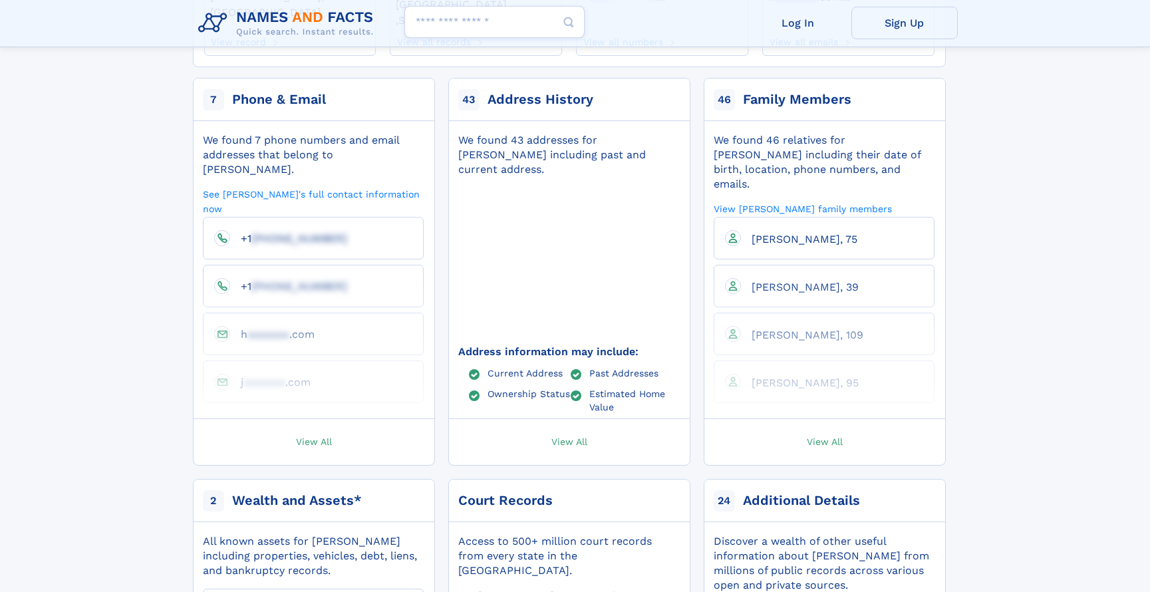
scroll to position [266, 0]
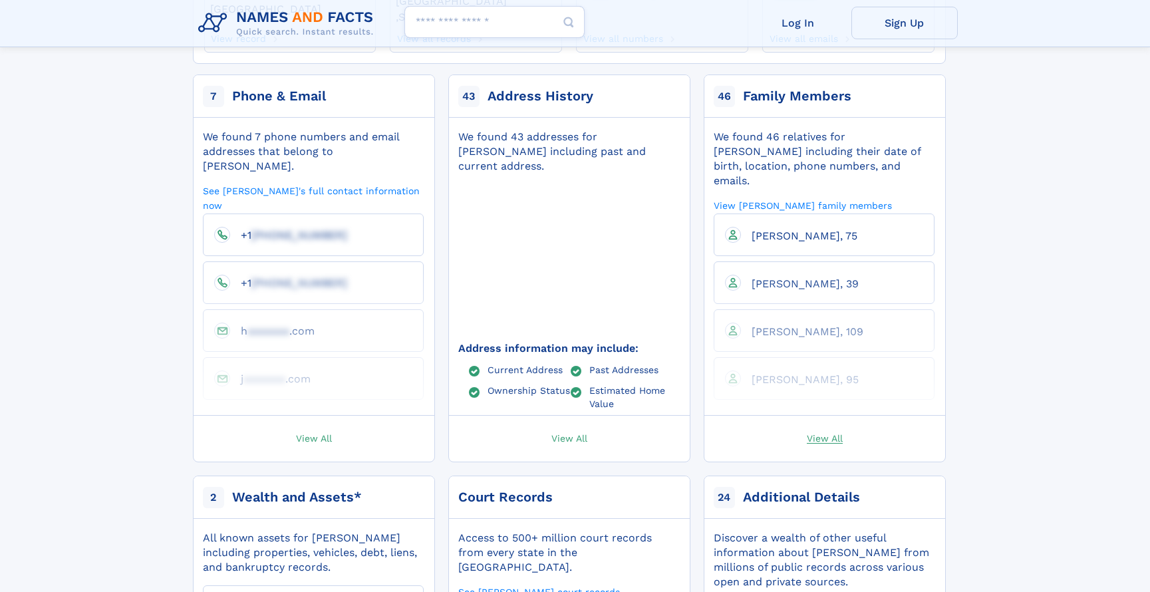
click at [821, 432] on span "View All" at bounding box center [825, 438] width 36 height 12
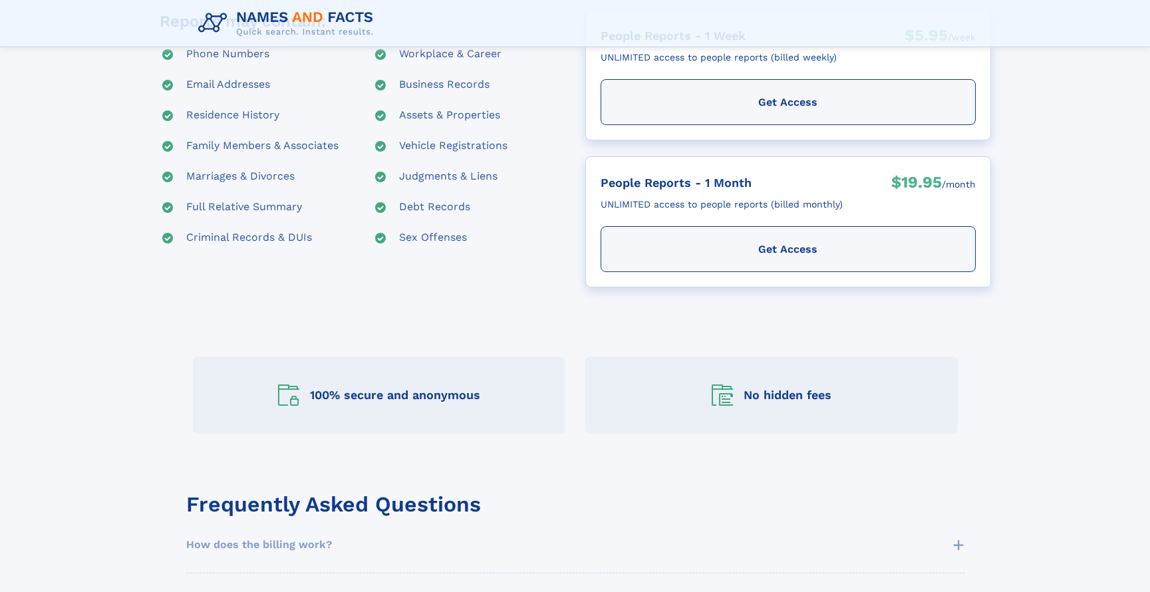
scroll to position [266, 0]
